Goal: Transaction & Acquisition: Subscribe to service/newsletter

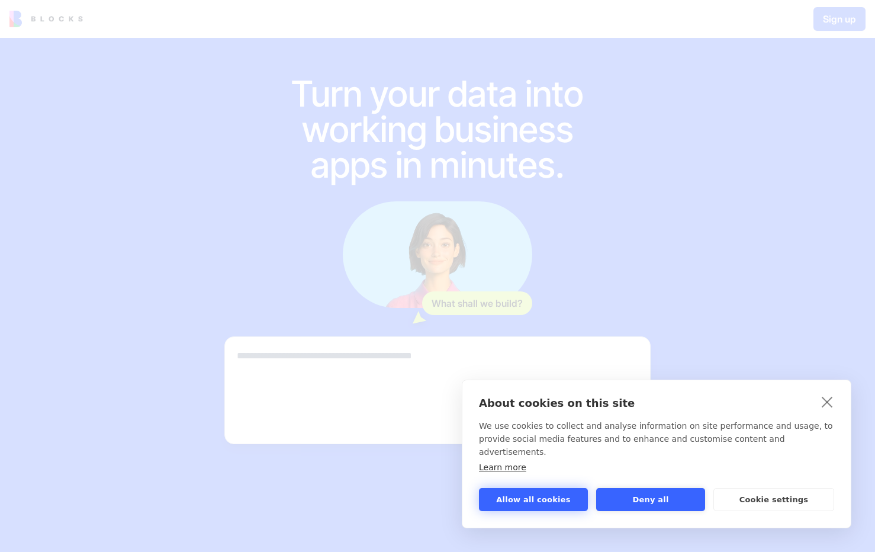
click at [539, 504] on button "Allow all cookies" at bounding box center [533, 499] width 109 height 23
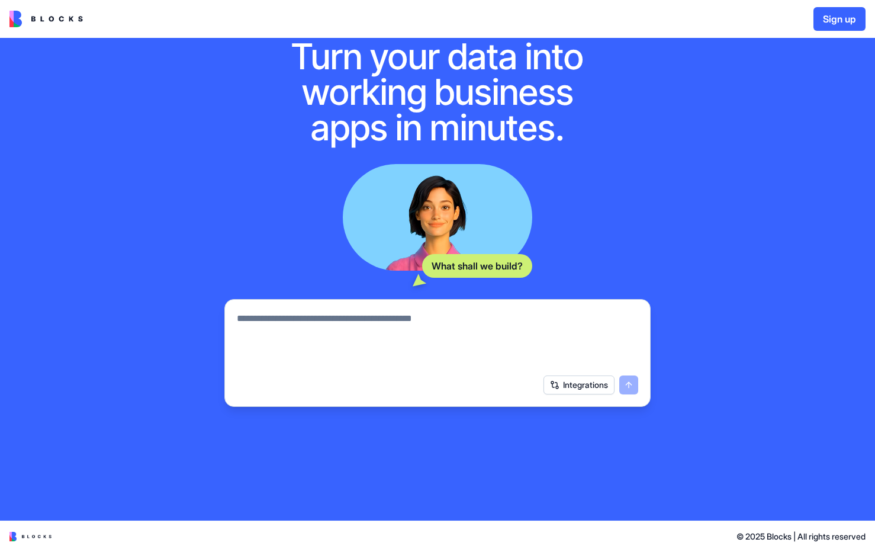
scroll to position [37, 0]
click at [405, 362] on textarea at bounding box center [437, 339] width 401 height 57
type textarea "**********"
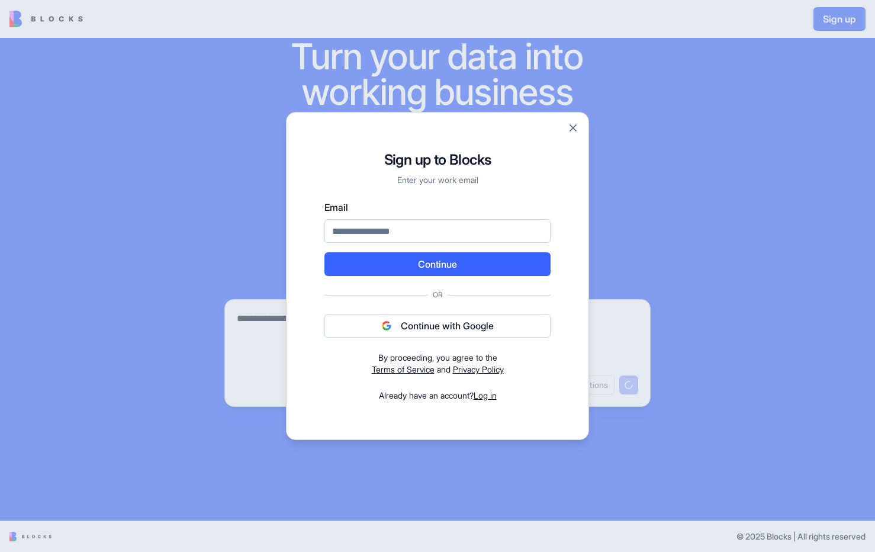
click at [445, 208] on label "Email" at bounding box center [437, 207] width 226 height 14
click at [445, 219] on input "Email" at bounding box center [437, 231] width 226 height 24
click at [582, 403] on div "Sign up to Blocks Enter your work email Email Continue Or Continue with Google …" at bounding box center [437, 276] width 303 height 328
click at [466, 332] on button "Continue with Google" at bounding box center [437, 326] width 226 height 24
